Goal: Task Accomplishment & Management: Manage account settings

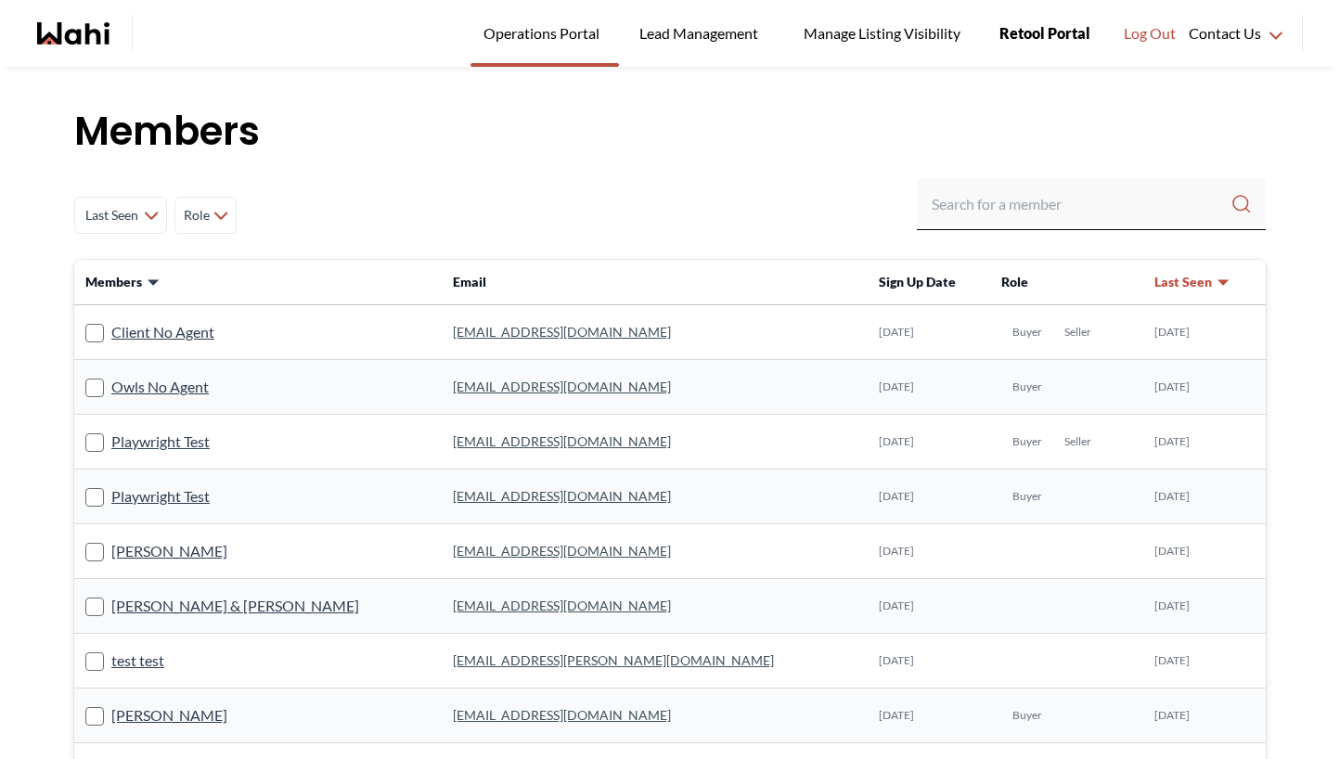
click at [1061, 45] on link "Retool Portal" at bounding box center [1044, 33] width 117 height 67
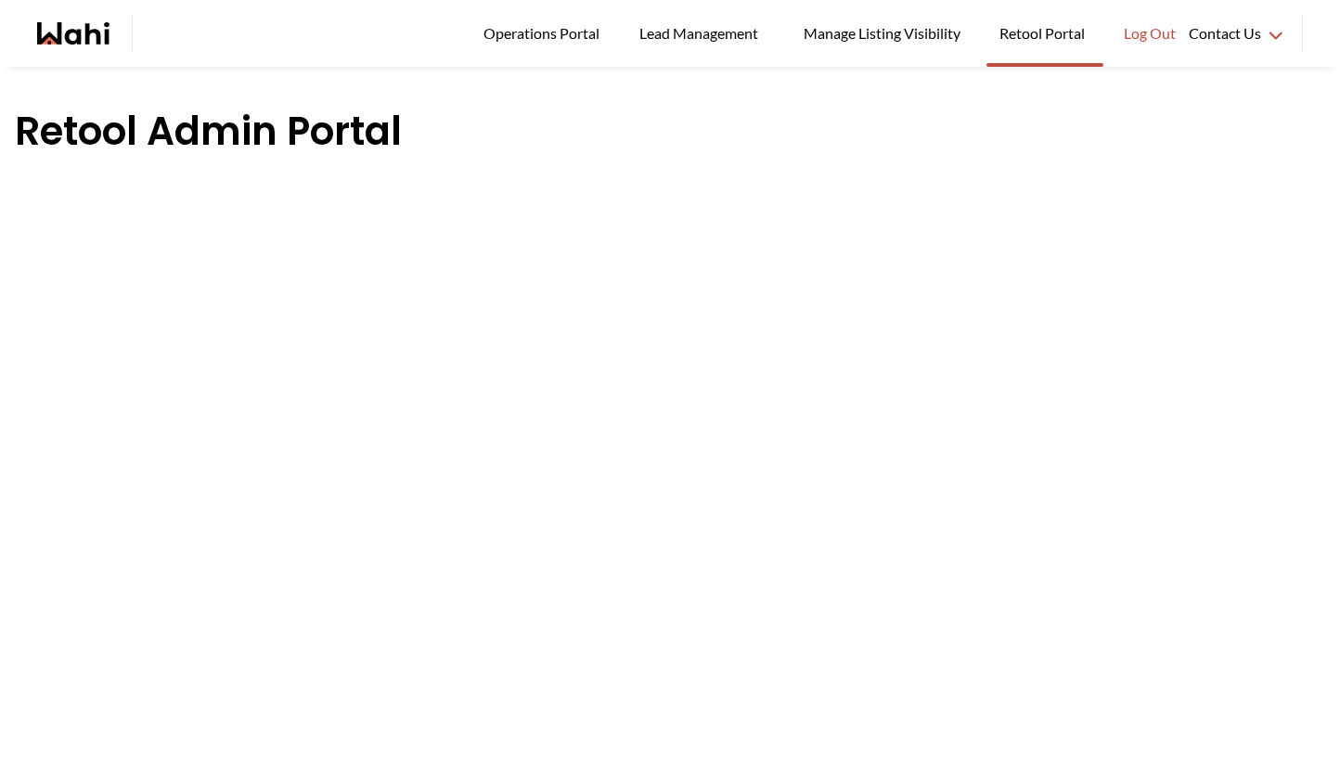
click at [460, 42] on ul "Operations Portal Lead Management Manage Listing Visibility Retool Portal Log O…" at bounding box center [672, 33] width 1034 height 67
click at [534, 33] on span "Operations Portal" at bounding box center [544, 33] width 122 height 24
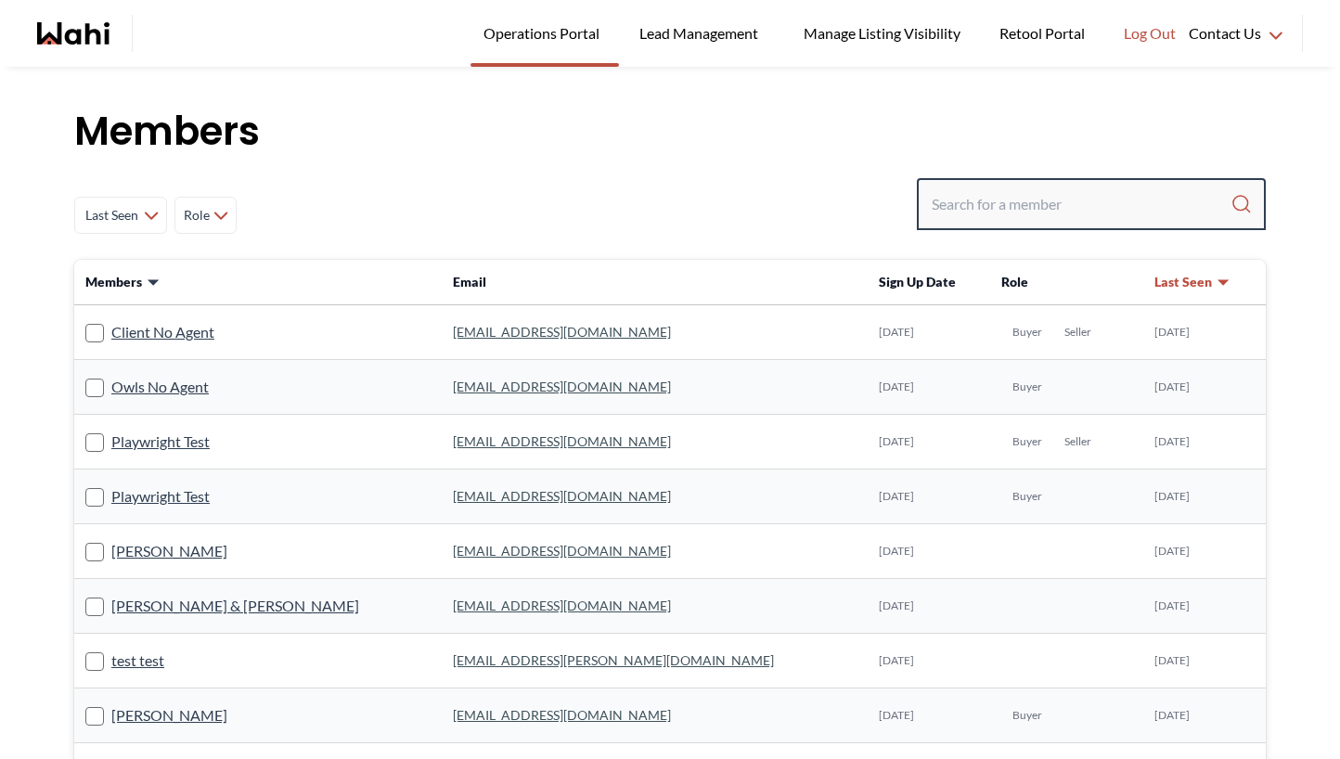
click at [977, 212] on input "Search input" at bounding box center [1081, 203] width 299 height 33
type input "TESTNEW"
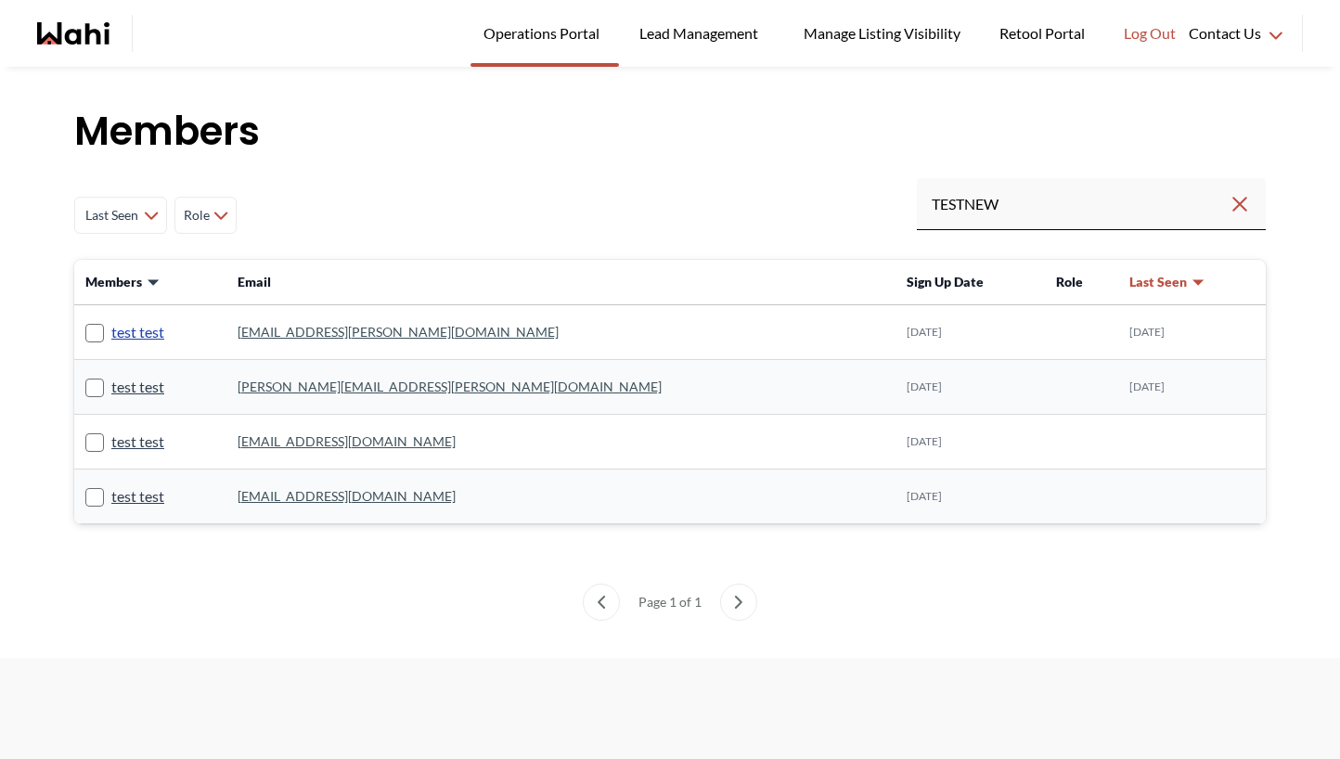
click at [143, 335] on link "test test" at bounding box center [137, 332] width 53 height 24
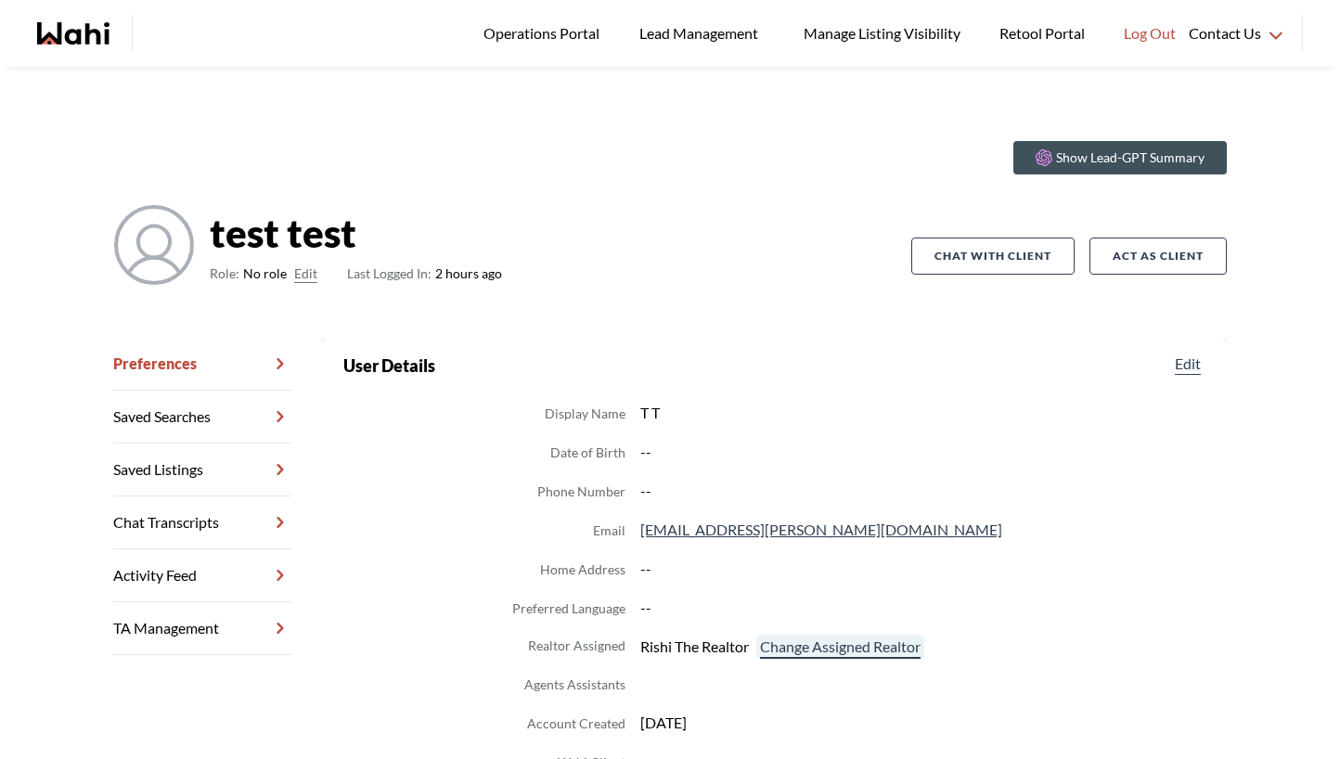
click at [823, 646] on button "Change Assigned Realtor" at bounding box center [840, 647] width 168 height 24
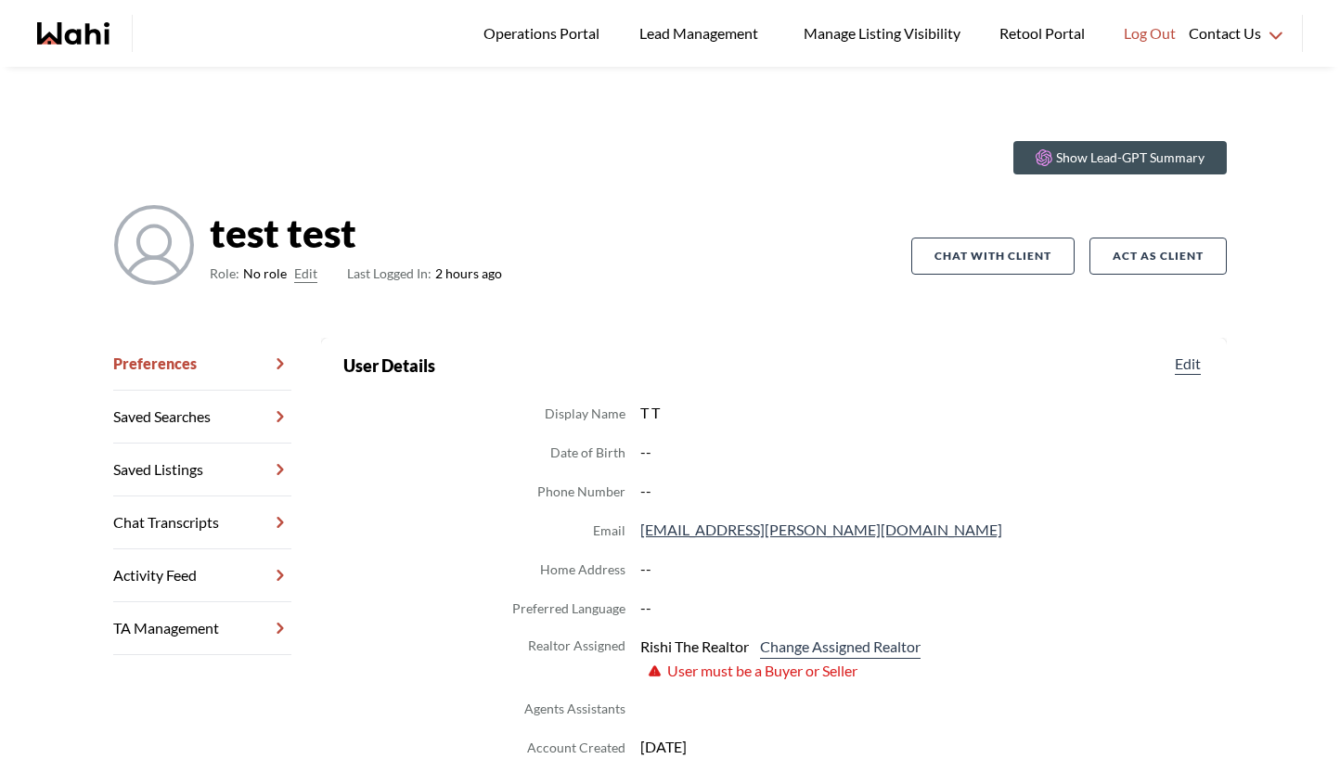
click at [307, 276] on button "Edit" at bounding box center [305, 274] width 23 height 22
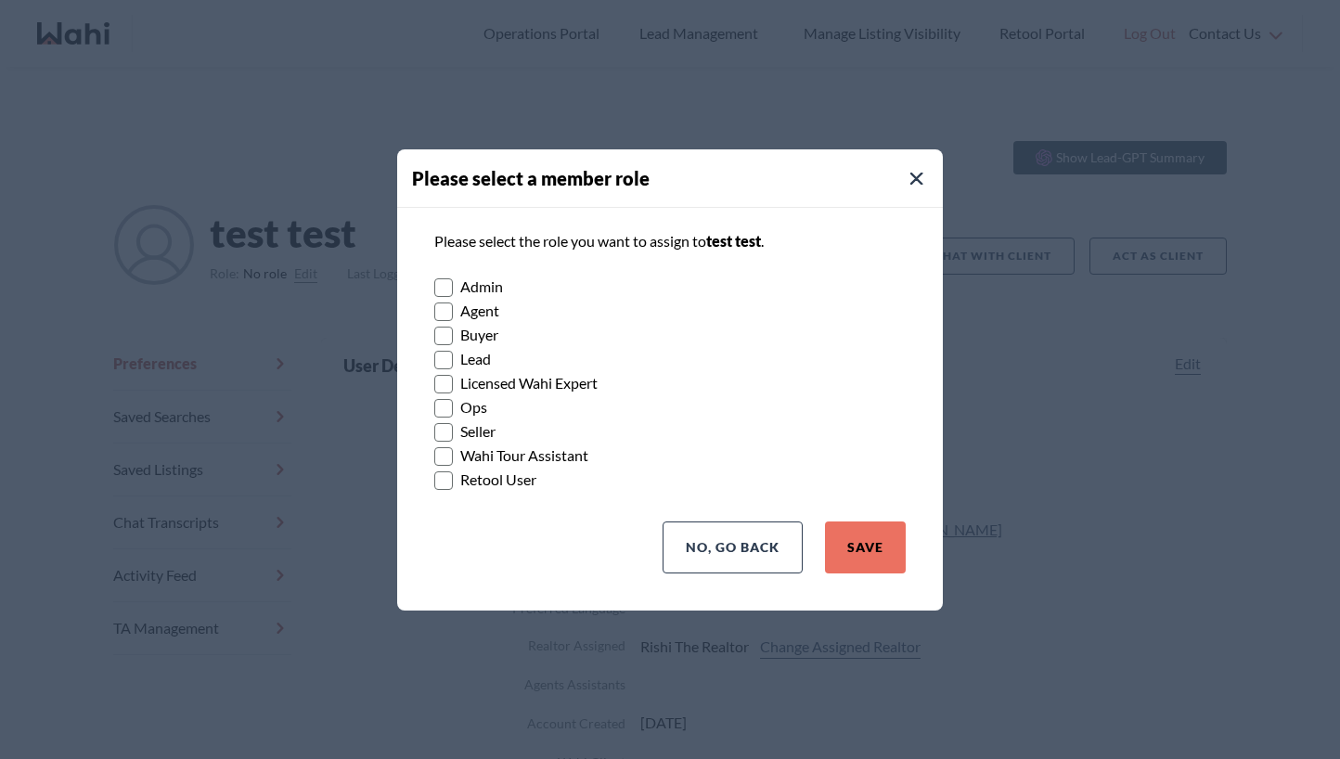
click at [469, 333] on label "Buyer" at bounding box center [669, 335] width 471 height 24
click at [434, 333] on input "Buyer" at bounding box center [434, 329] width 0 height 12
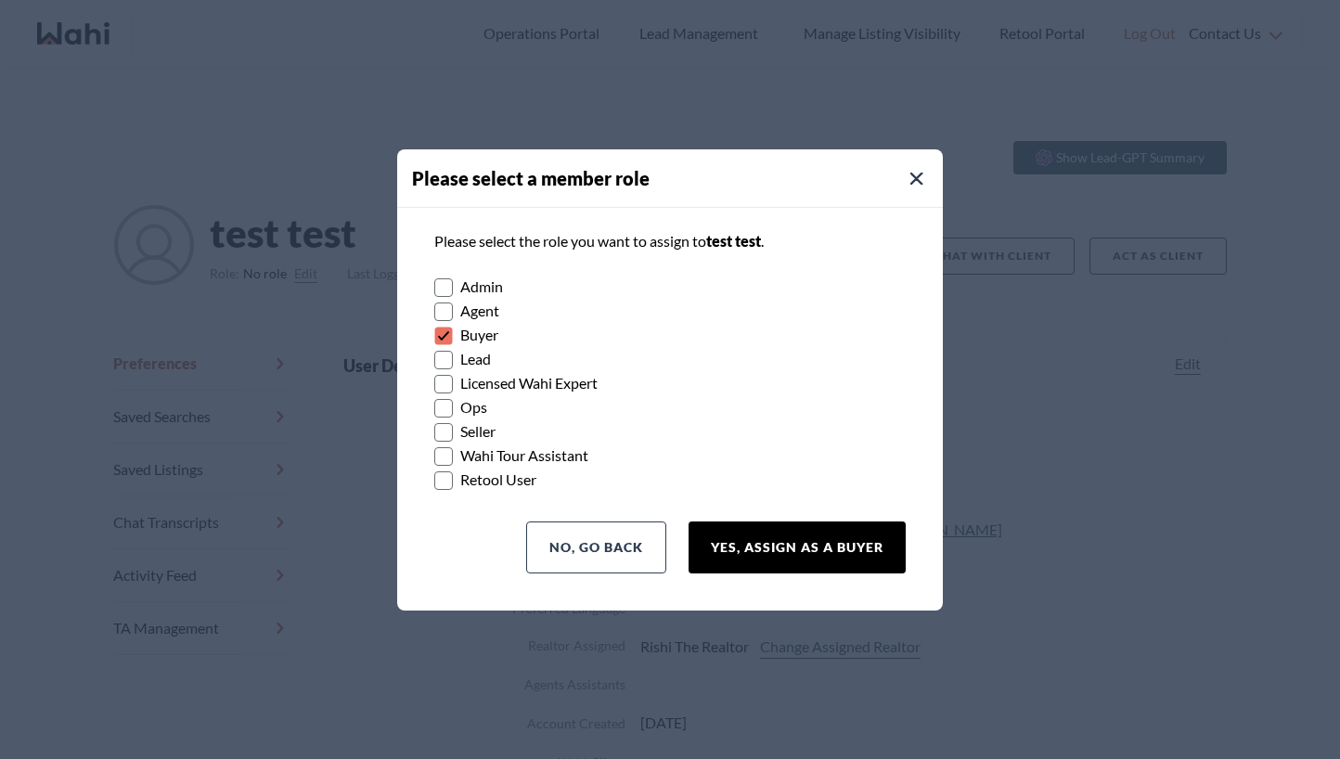
click at [830, 545] on button "Yes, Assign as a Buyer" at bounding box center [796, 547] width 217 height 52
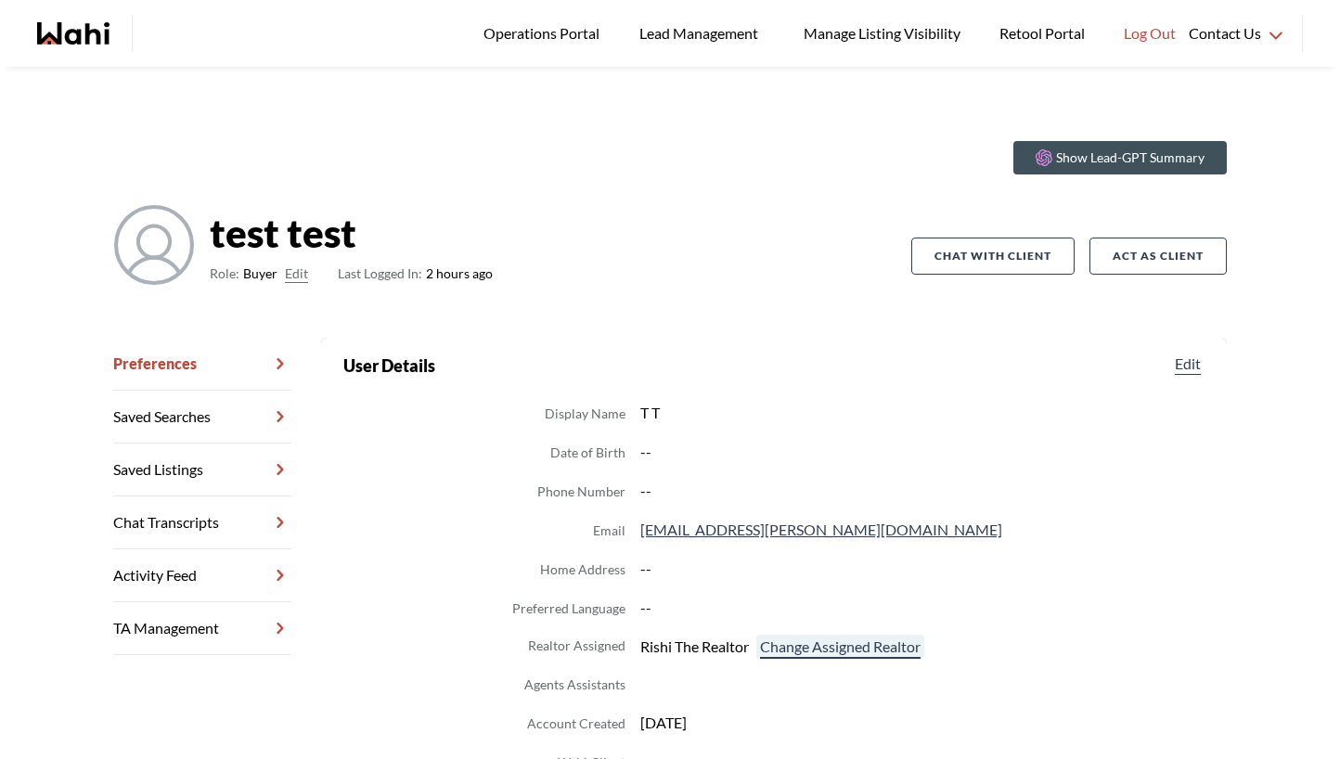
click at [861, 650] on button "Change Assigned Realtor" at bounding box center [840, 647] width 168 height 24
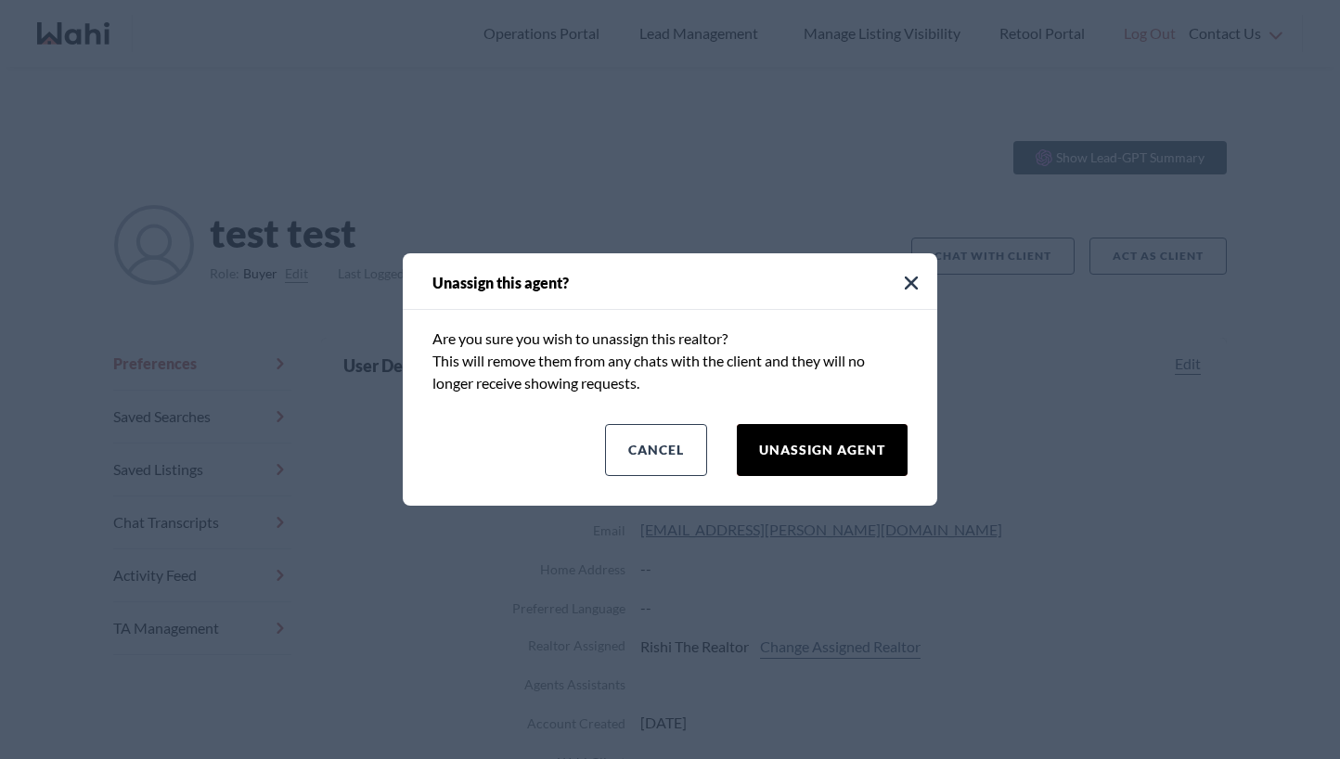
click at [848, 455] on button "Unassign Agent" at bounding box center [822, 450] width 171 height 52
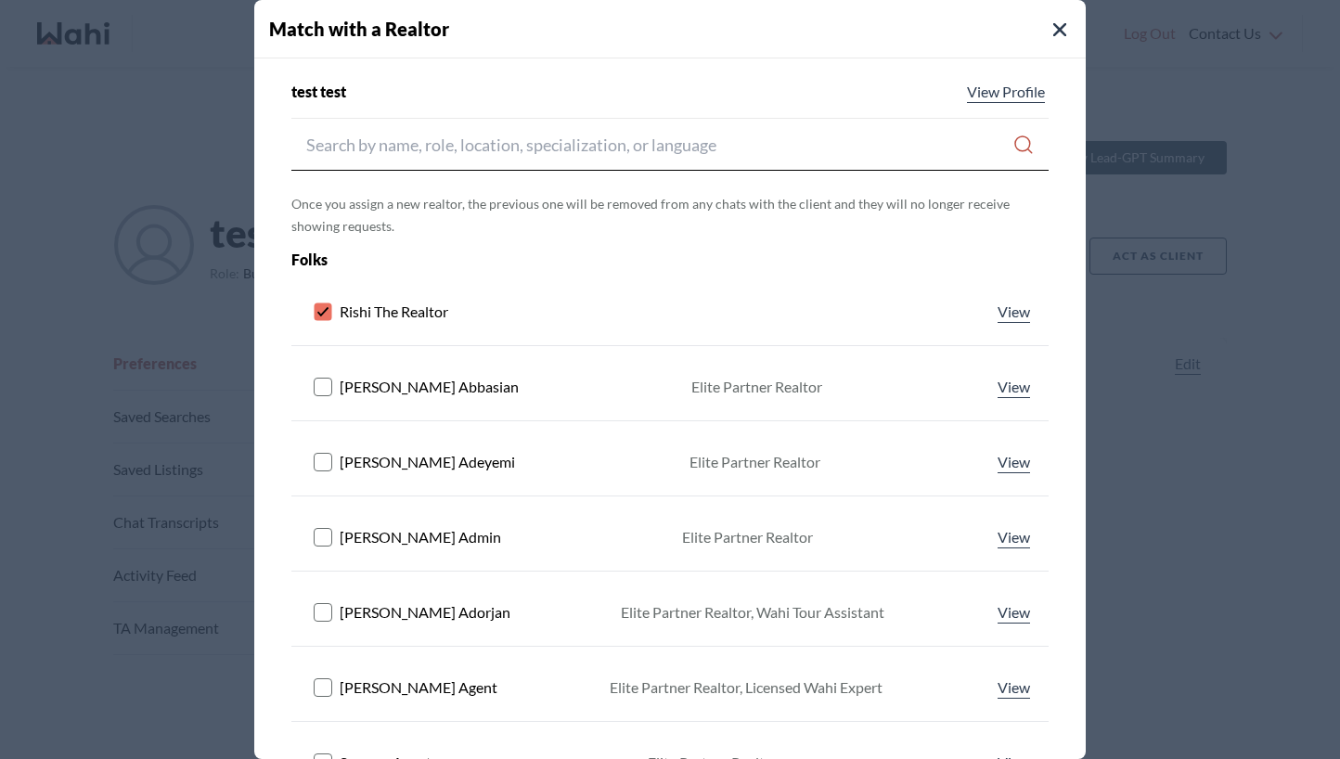
click at [328, 308] on icon at bounding box center [322, 311] width 11 height 9
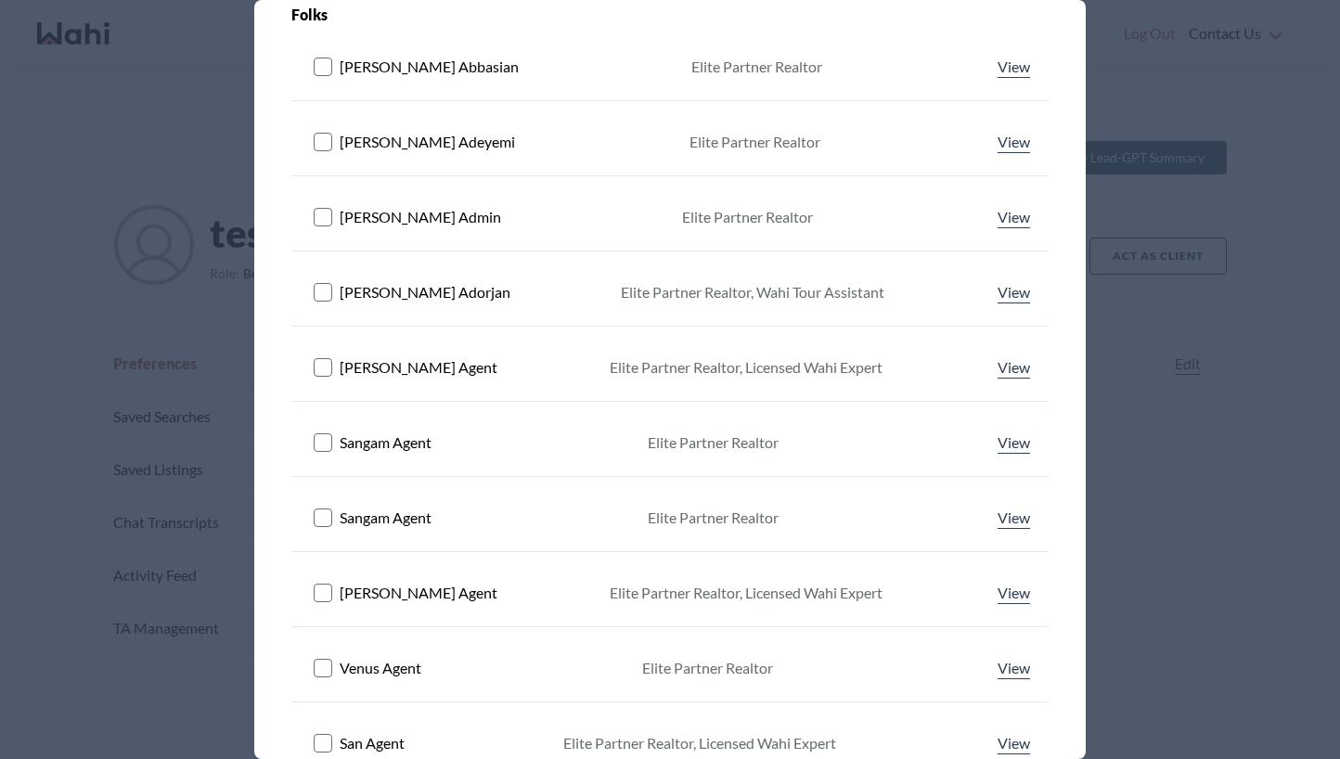
scroll to position [479, 0]
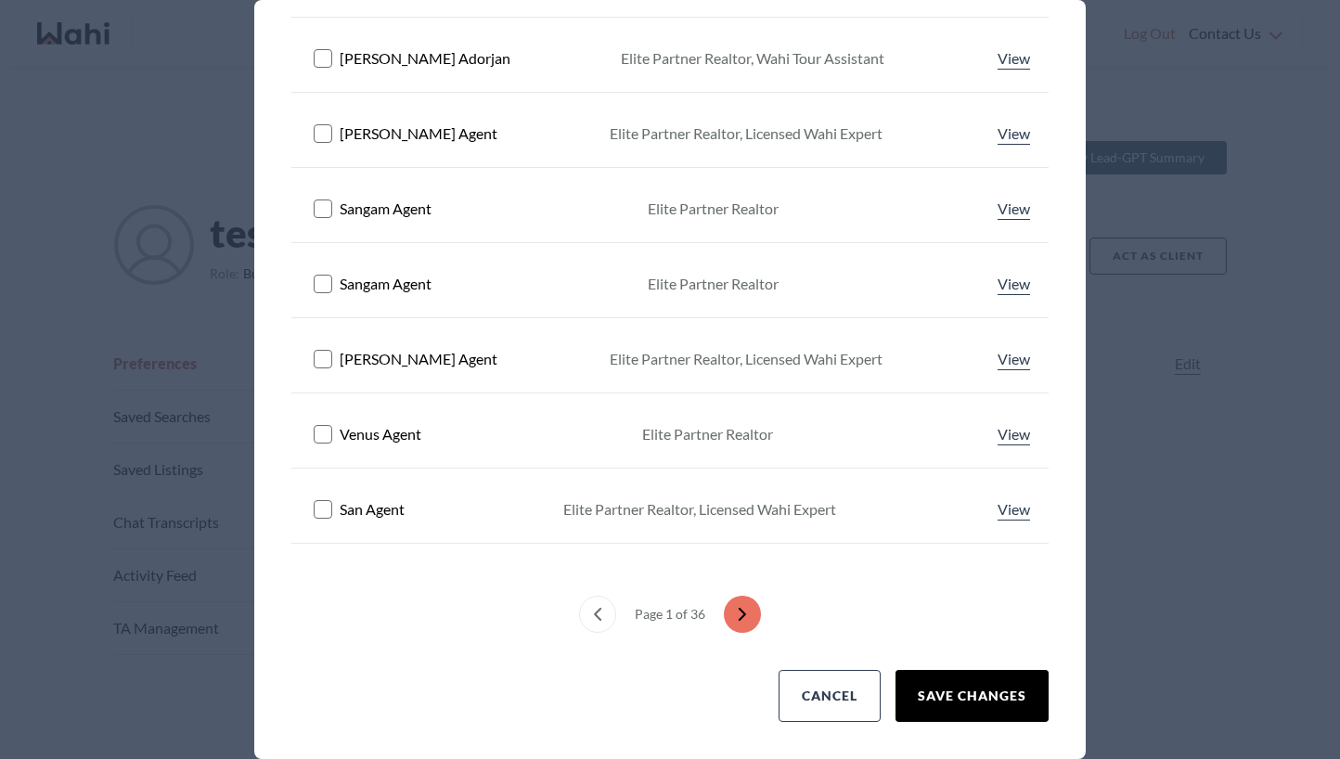
click at [975, 684] on button "Save Changes" at bounding box center [971, 696] width 153 height 52
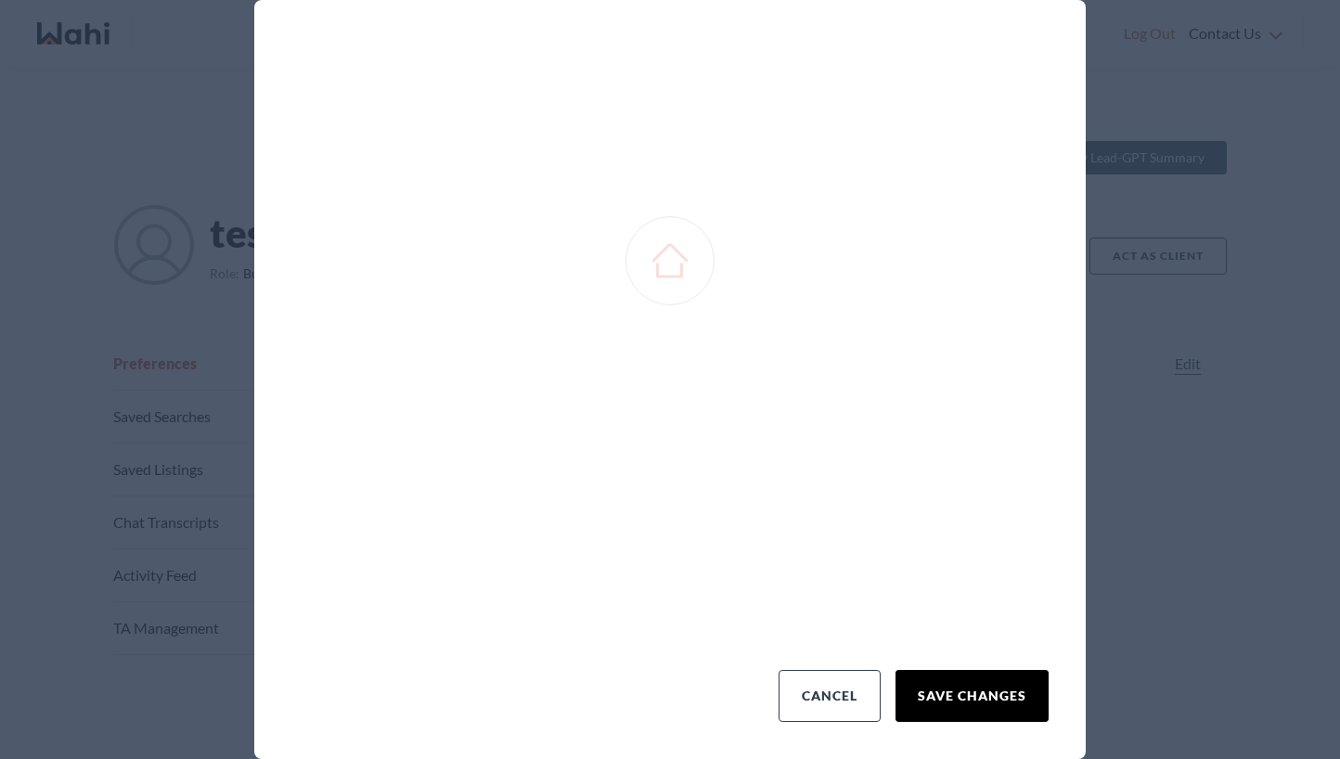
scroll to position [199, 0]
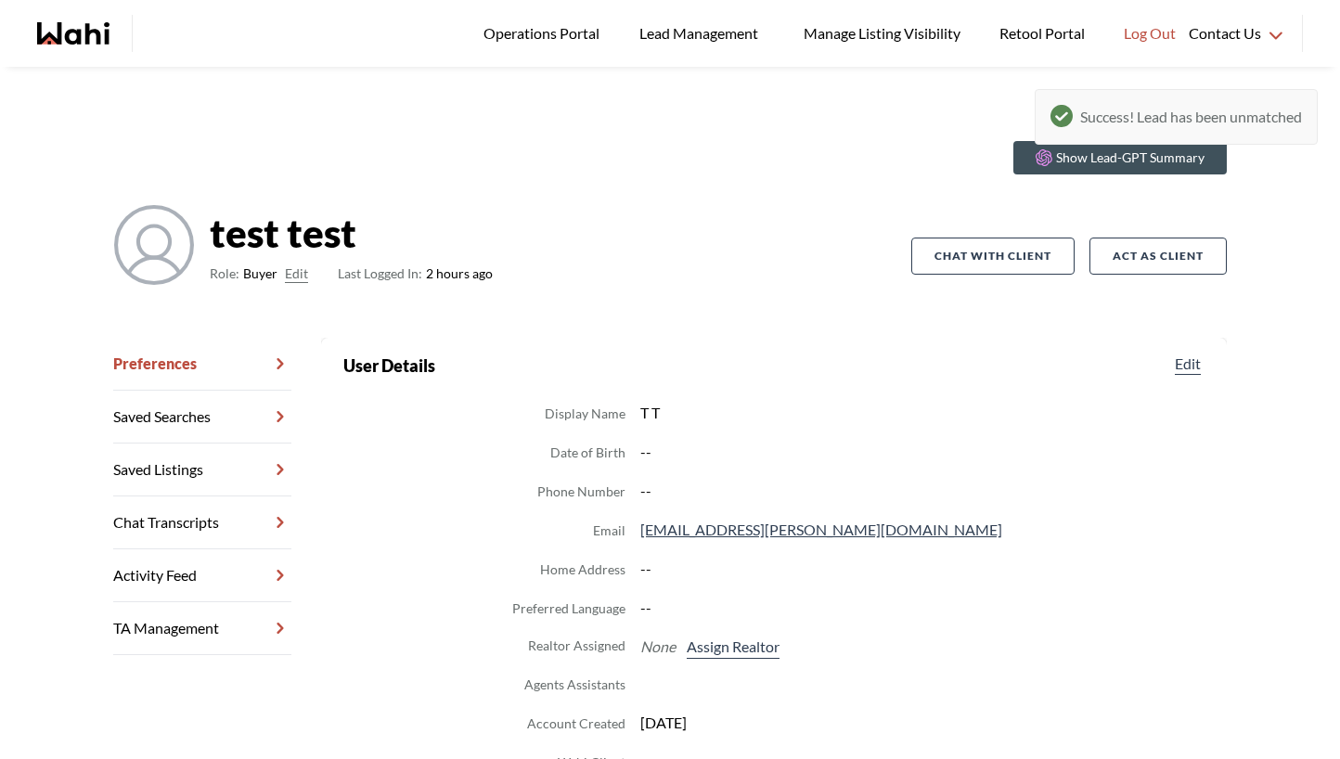
click at [1003, 632] on dl "Display Name T T Date of Birth -- Phone Number -- Email maxime.lefebvre+testnew…" at bounding box center [773, 587] width 861 height 373
click at [729, 657] on button "Assign Realtor" at bounding box center [733, 647] width 100 height 24
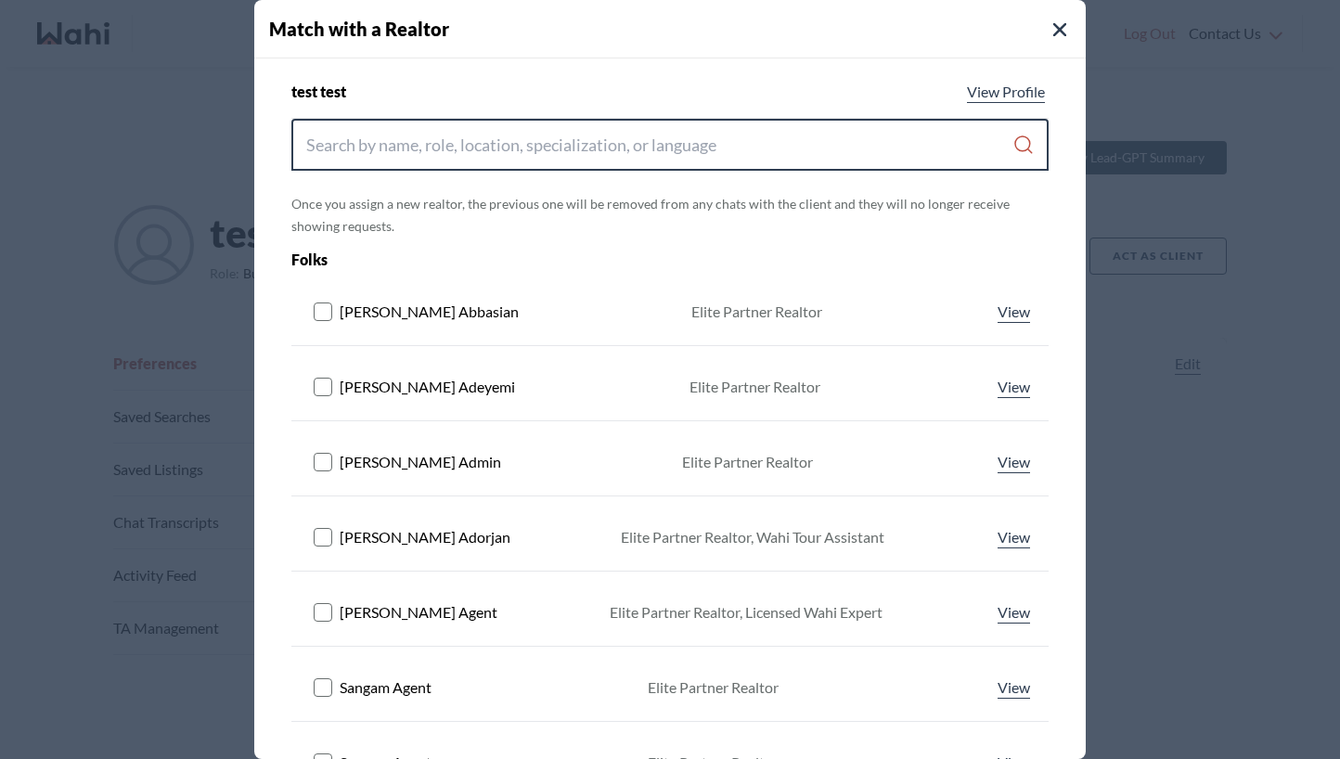
click at [449, 145] on input "Search input" at bounding box center [659, 144] width 706 height 33
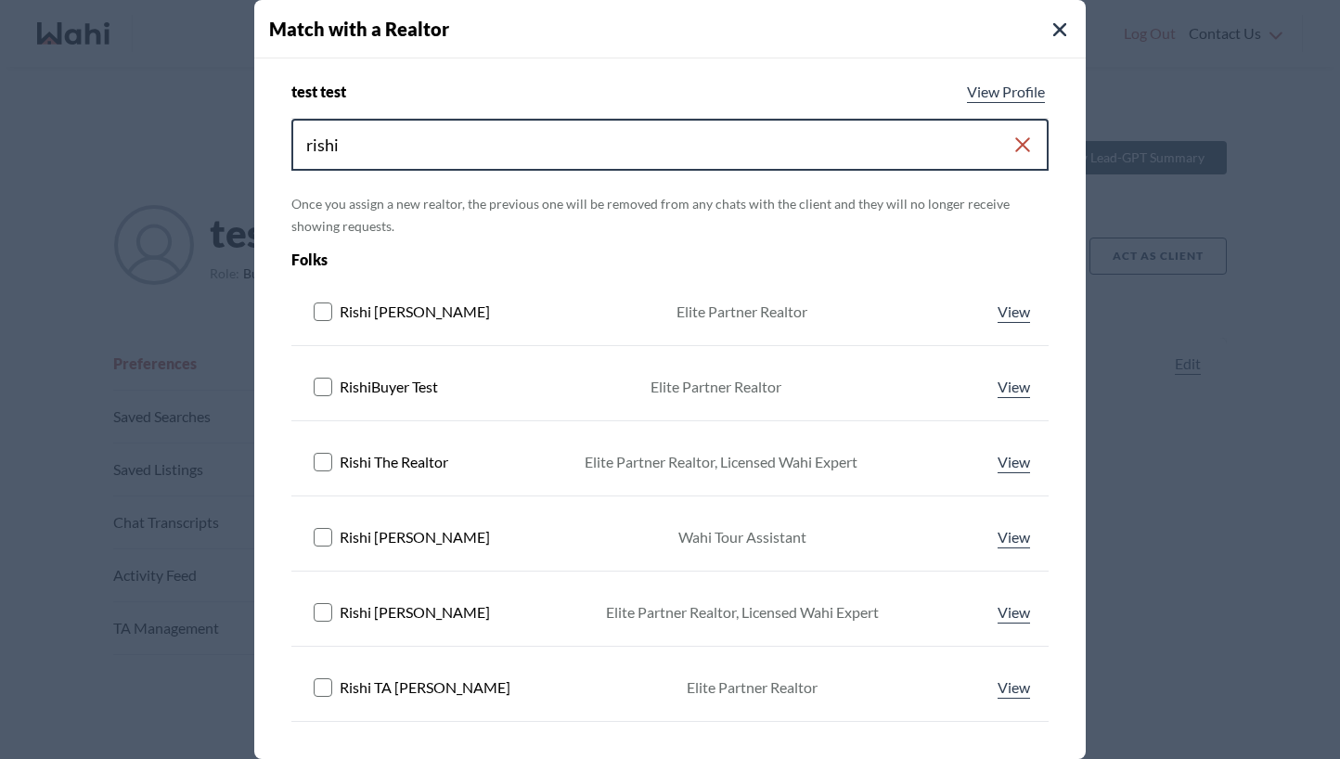
type input "rishi"
click at [319, 464] on rect at bounding box center [324, 463] width 18 height 18
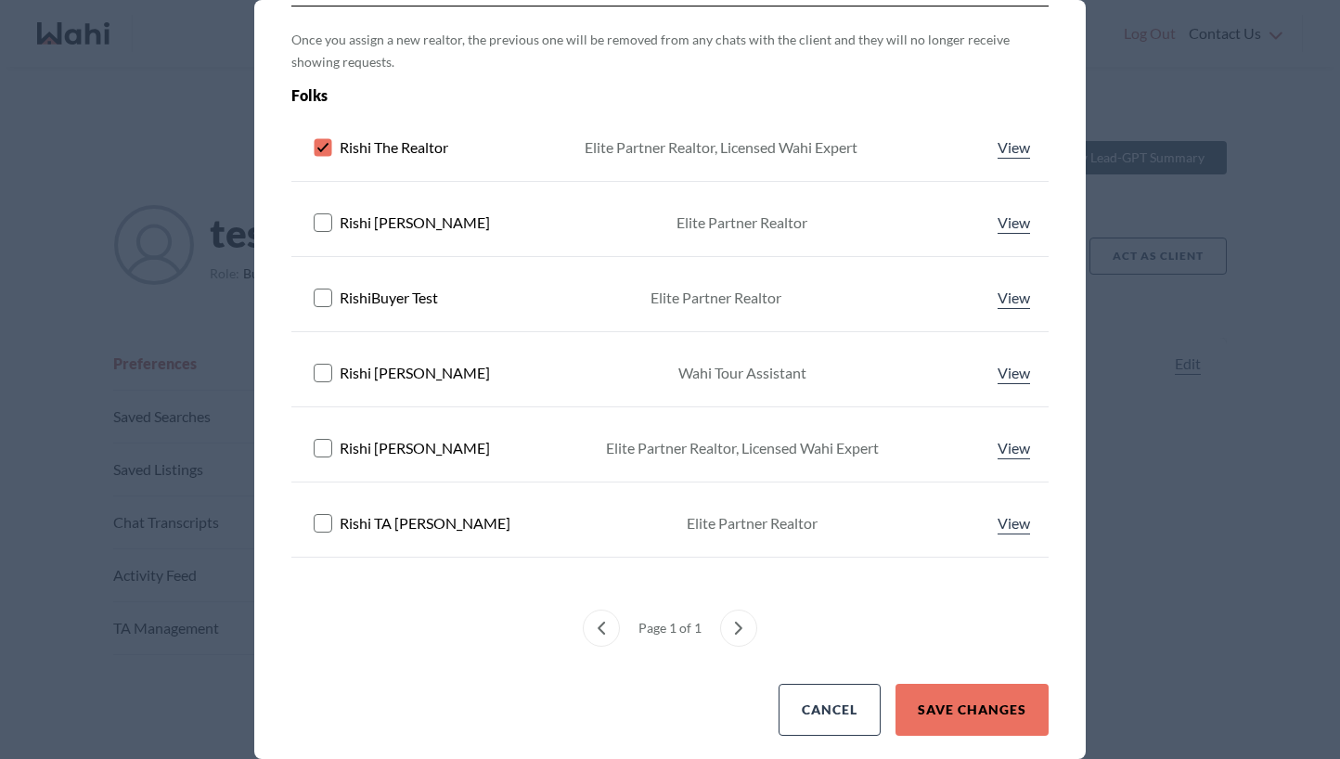
scroll to position [178, 0]
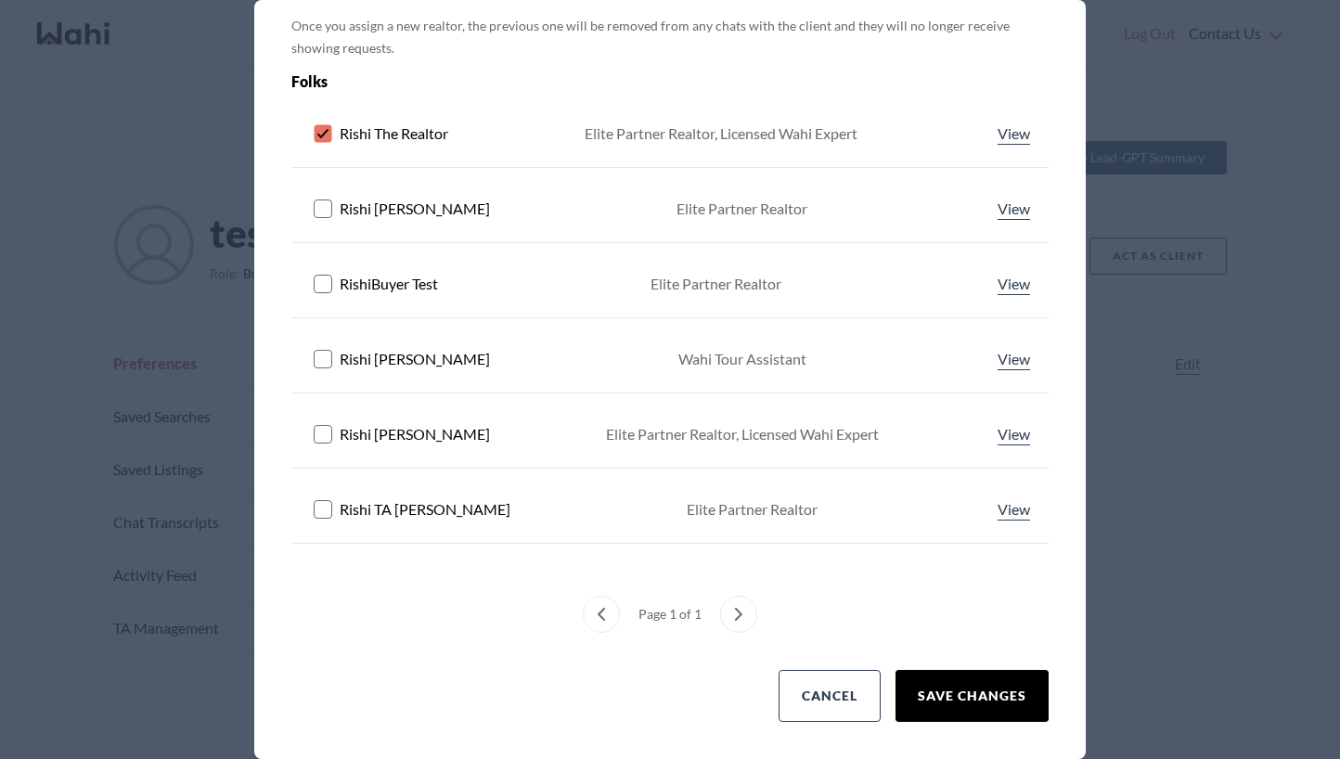
click at [998, 674] on button "Save Changes" at bounding box center [971, 696] width 153 height 52
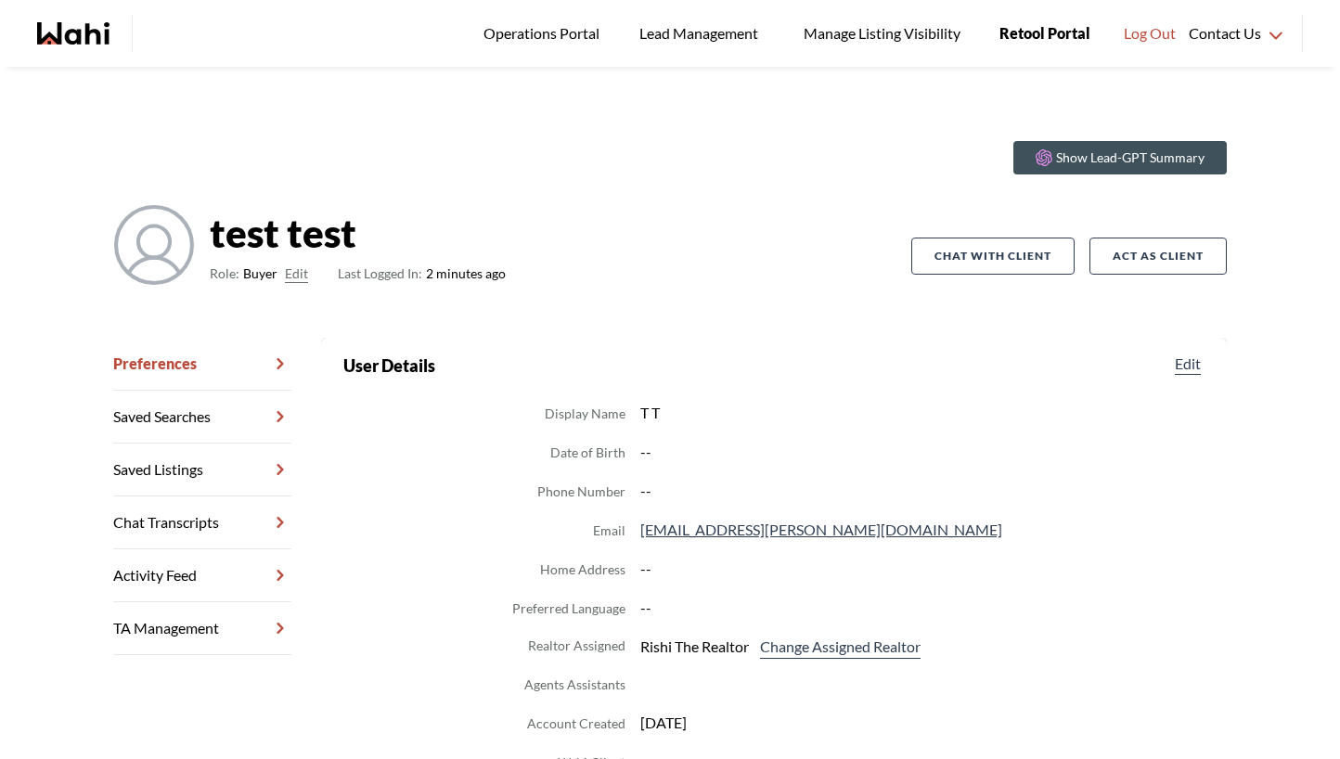
click at [1063, 31] on span "Retool Portal" at bounding box center [1044, 33] width 91 height 24
